Goal: Task Accomplishment & Management: Manage account settings

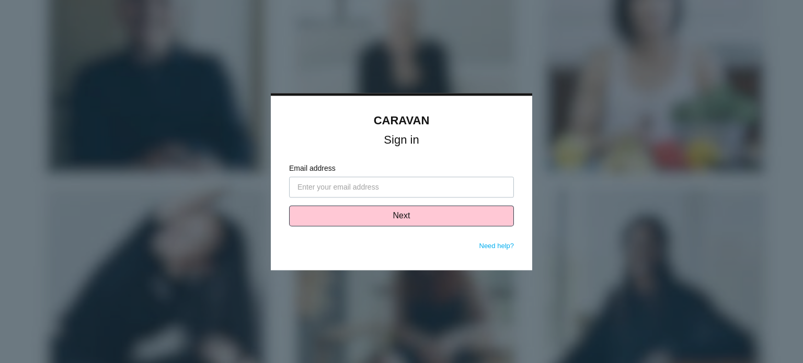
drag, startPoint x: 0, startPoint y: 0, endPoint x: 351, endPoint y: 186, distance: 397.6
click at [351, 186] on input "Email address" at bounding box center [401, 187] width 225 height 21
click at [381, 185] on input "Email address" at bounding box center [401, 187] width 225 height 21
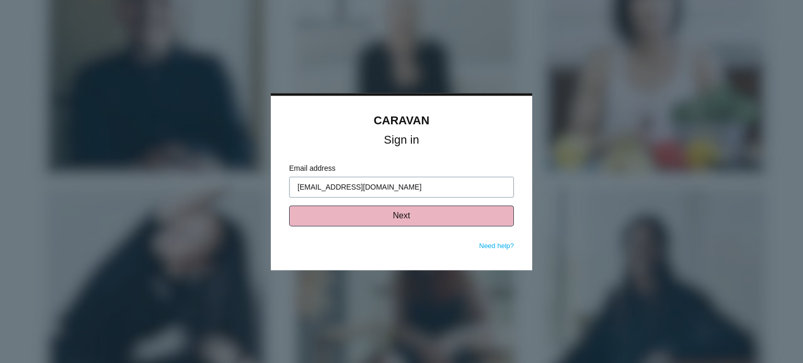
type input "rmistry@saxadvisorygroup.com"
click at [418, 219] on button "Next" at bounding box center [401, 215] width 225 height 21
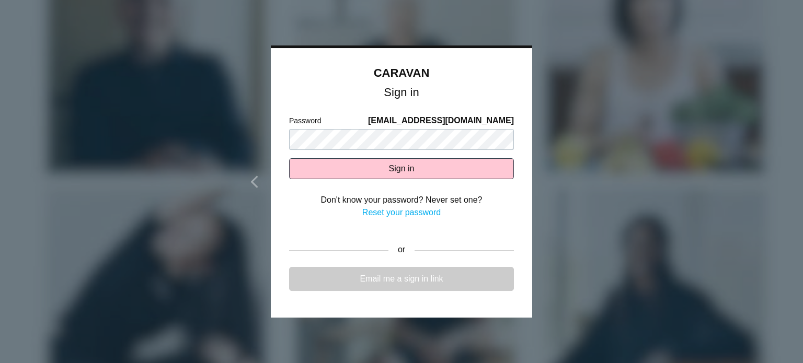
click at [399, 279] on link "Email me a sign in link" at bounding box center [401, 279] width 225 height 24
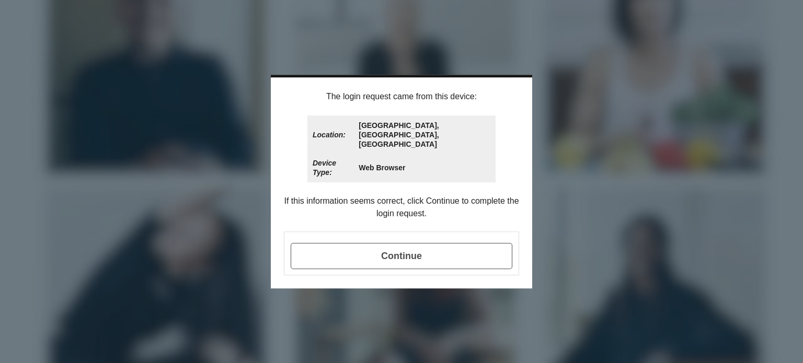
click at [447, 243] on span "Continue" at bounding box center [402, 256] width 222 height 26
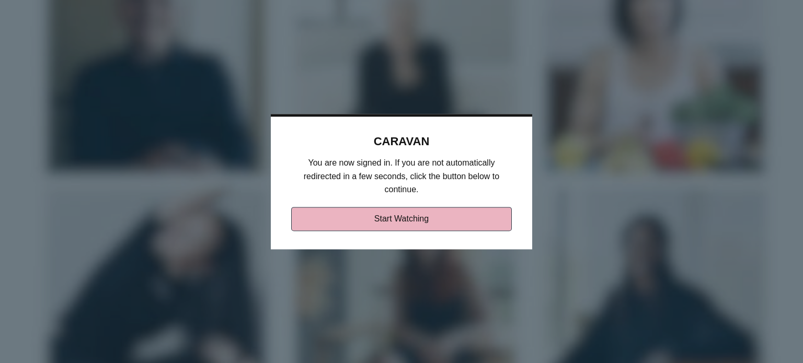
click at [430, 213] on link "Start Watching" at bounding box center [401, 219] width 221 height 24
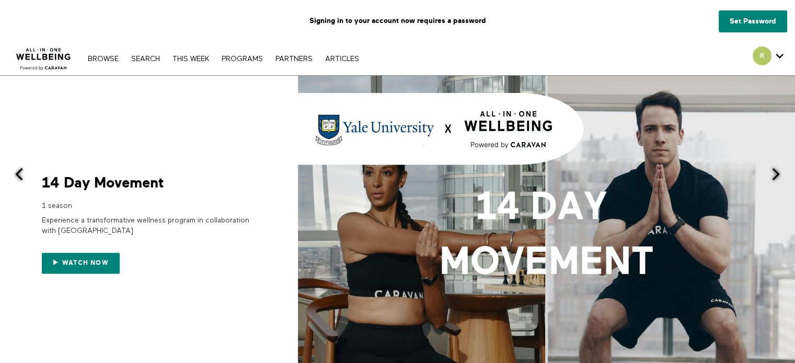
click at [758, 56] on span "Secondary" at bounding box center [762, 56] width 19 height 19
click at [781, 52] on icon "Secondary" at bounding box center [780, 56] width 8 height 16
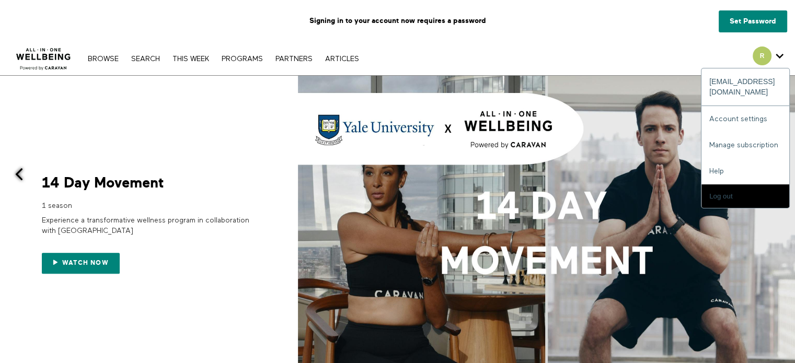
click at [783, 52] on icon "Secondary" at bounding box center [780, 56] width 8 height 16
click at [759, 106] on link "Account settings" at bounding box center [746, 119] width 88 height 26
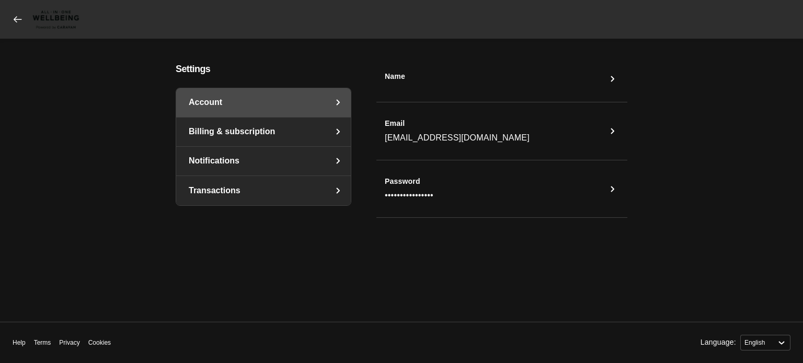
select select "en"
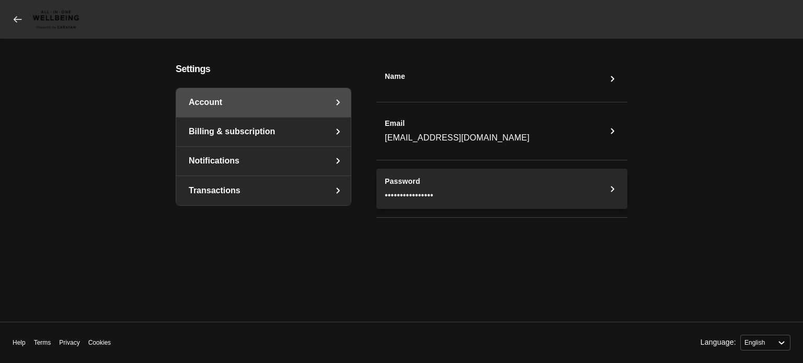
drag, startPoint x: 562, startPoint y: 186, endPoint x: 539, endPoint y: 190, distance: 23.3
click at [539, 190] on button "Password ••••••••••••••••" at bounding box center [501, 189] width 251 height 41
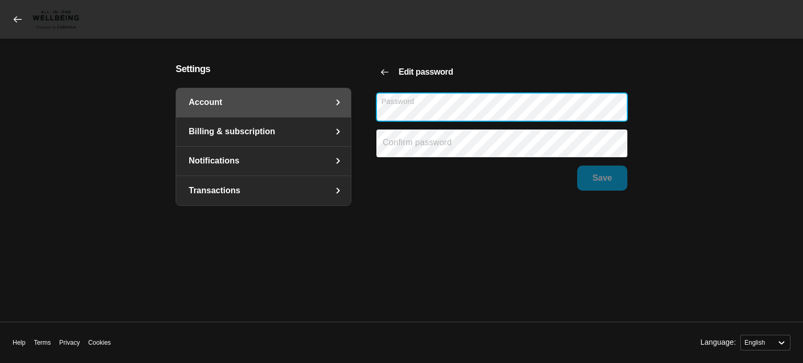
click at [317, 106] on main "Settings Account Billing & subscription Notifications Transactions Edit passwor…" at bounding box center [402, 180] width 720 height 233
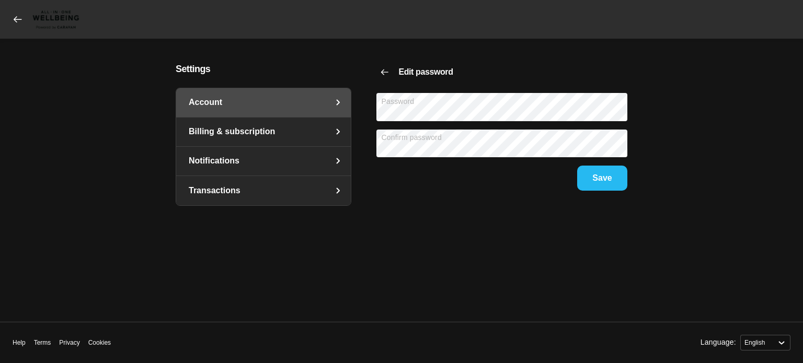
click at [589, 178] on button "Save" at bounding box center [602, 178] width 50 height 25
